Goal: Find specific page/section: Find specific page/section

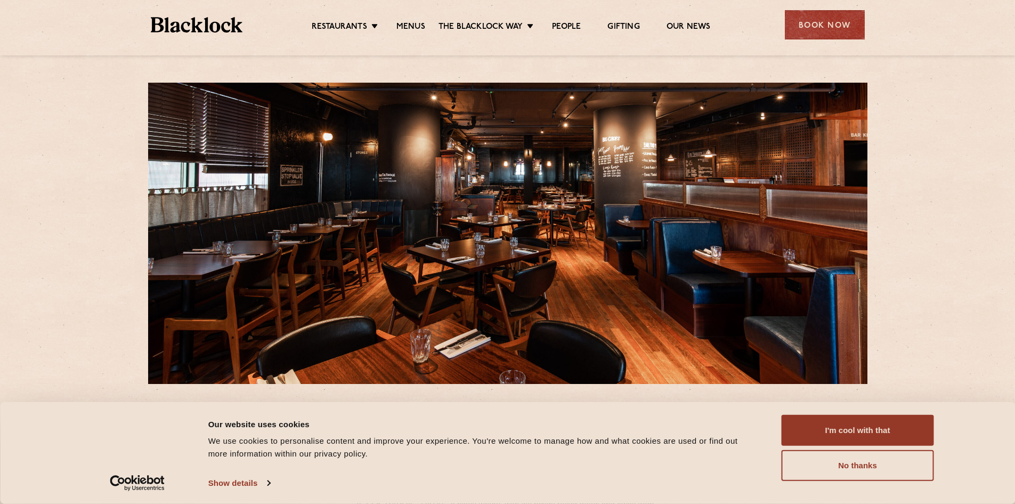
click at [420, 20] on ul "Restaurants Soho City Shoreditch Covent Garden Canary Wharf Manchester Birmingh…" at bounding box center [510, 25] width 537 height 17
click at [415, 27] on link "Menus" at bounding box center [410, 28] width 29 height 12
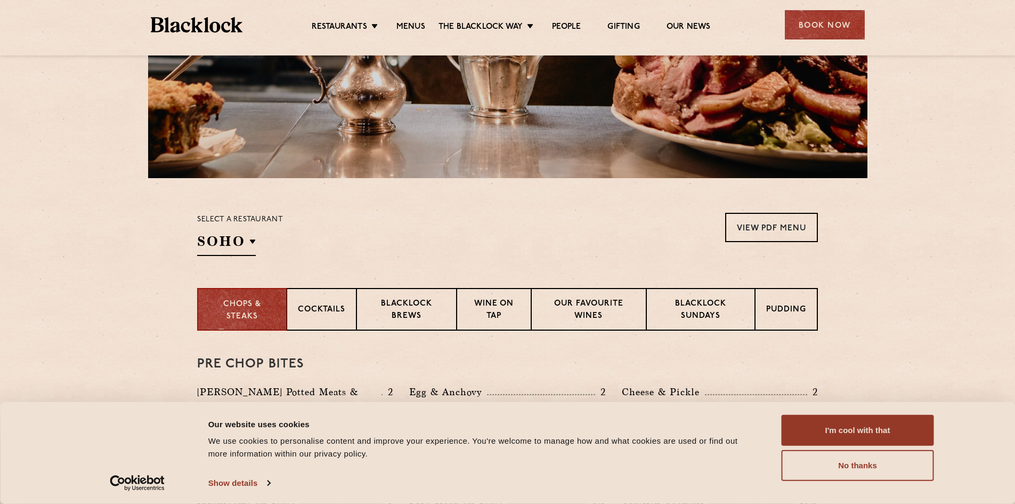
scroll to position [213, 0]
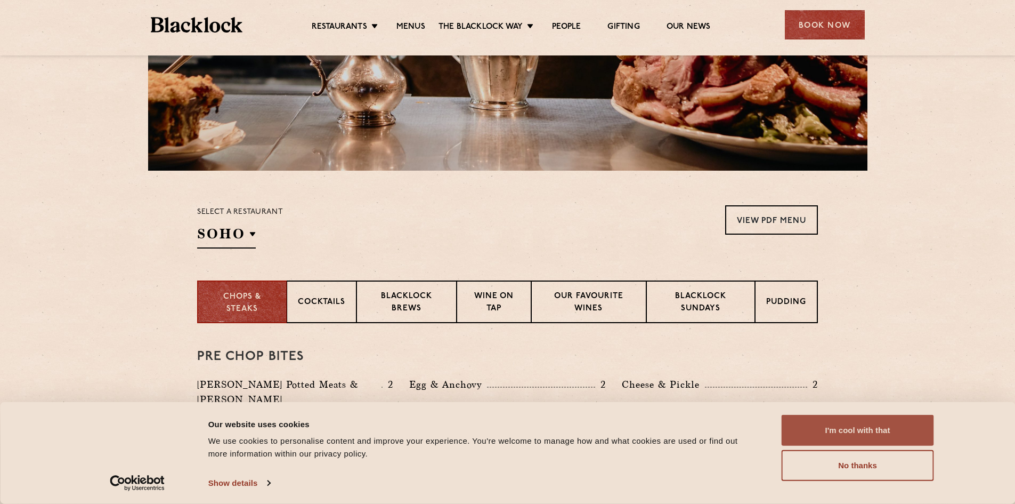
click at [869, 427] on button "I'm cool with that" at bounding box center [858, 430] width 152 height 31
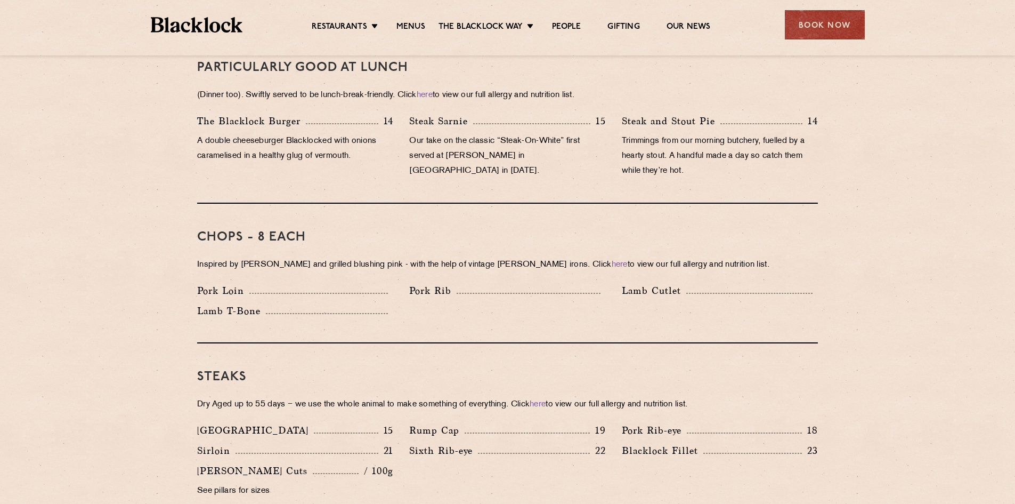
scroll to position [799, 0]
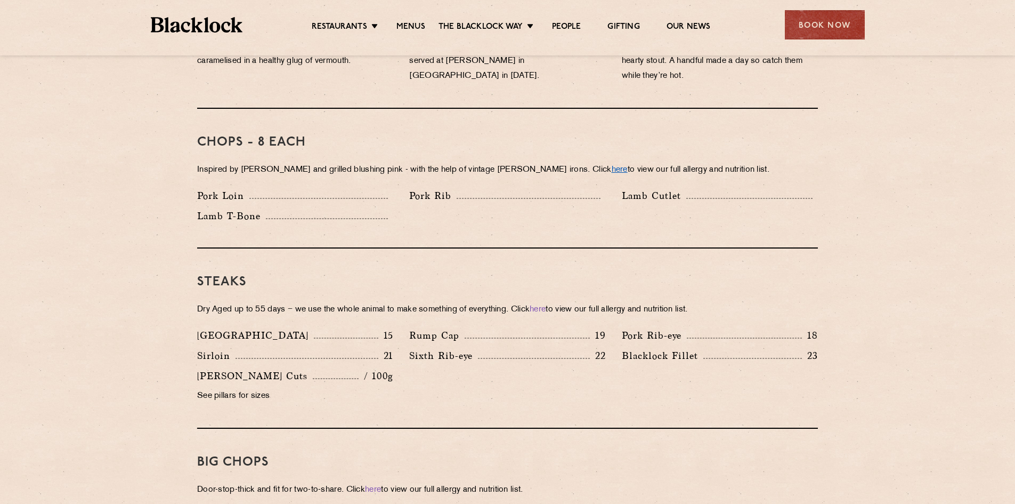
click at [612, 166] on link "here" at bounding box center [620, 170] width 16 height 8
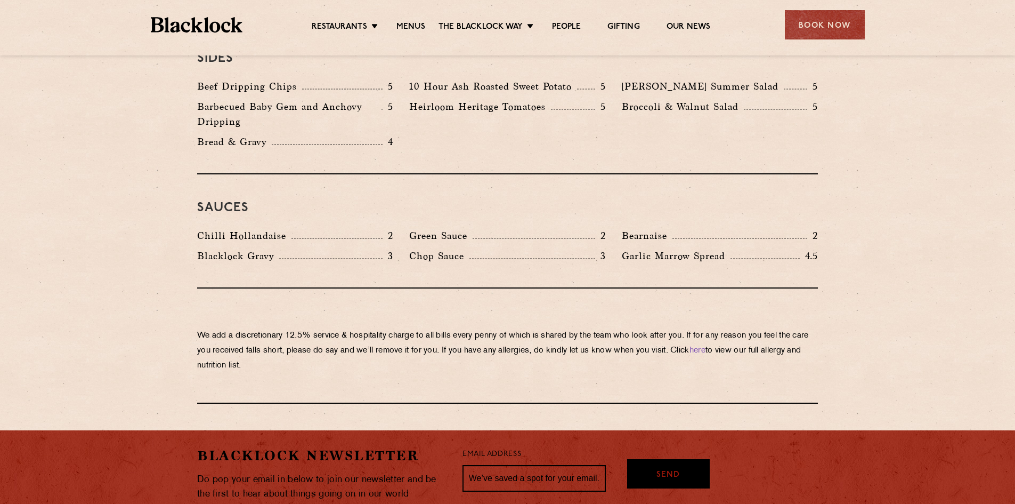
scroll to position [1794, 0]
